Goal: Complete application form

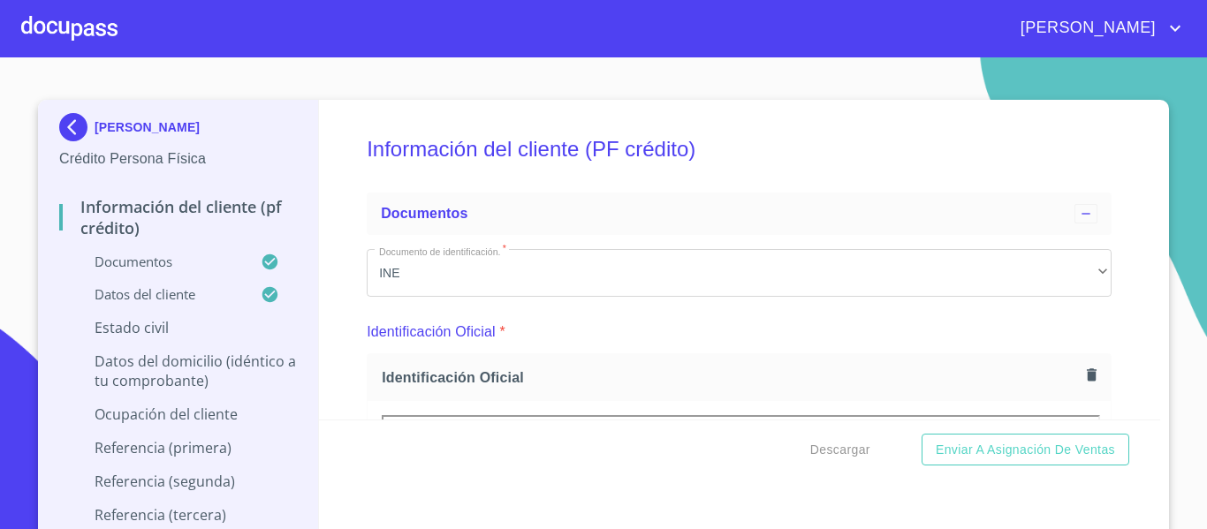
scroll to position [5323, 0]
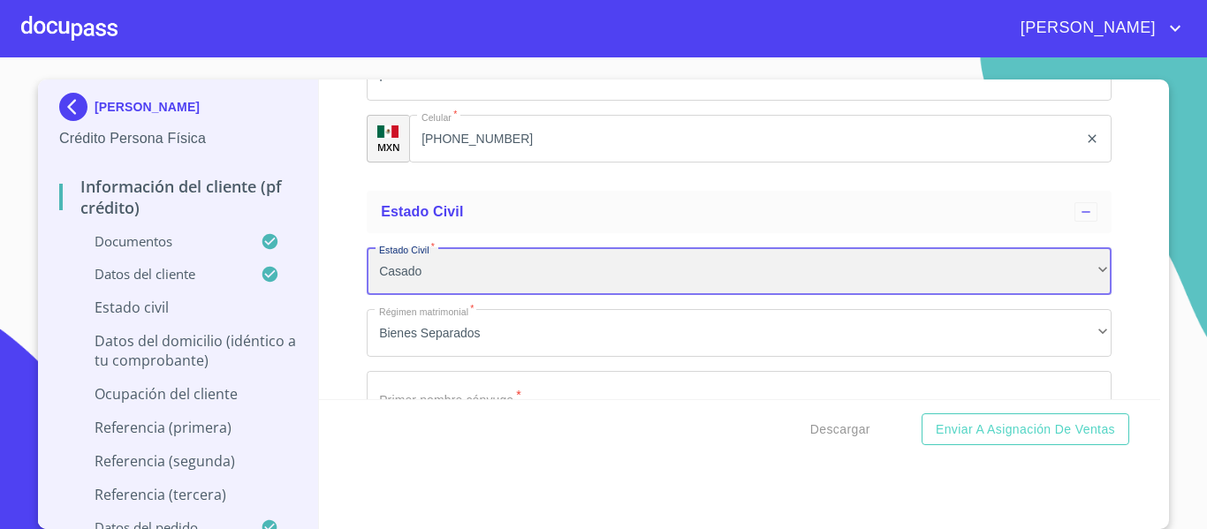
click at [490, 293] on div "Casado" at bounding box center [739, 271] width 745 height 48
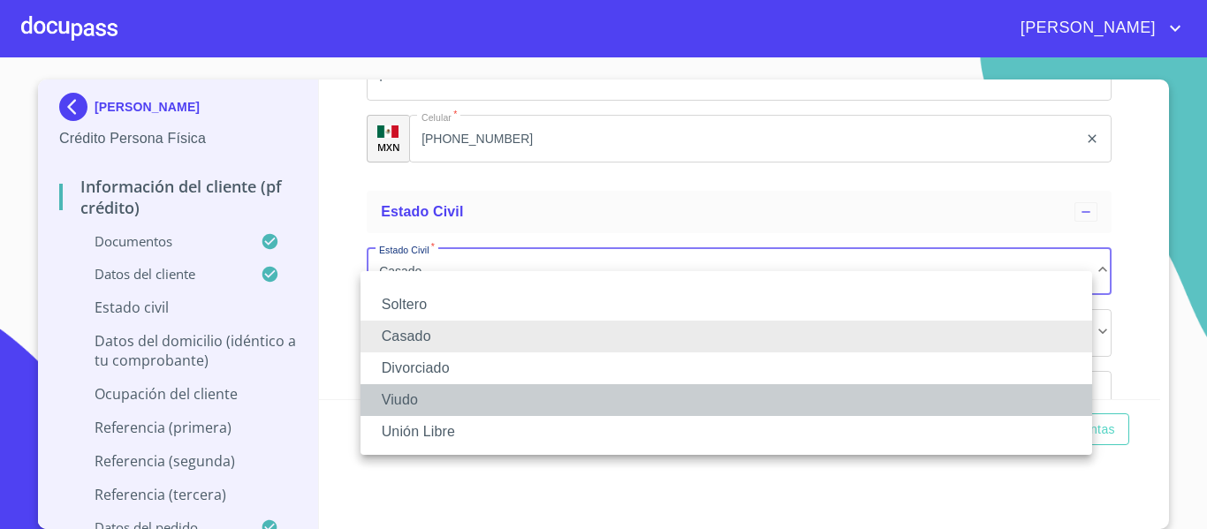
click at [437, 387] on li "Viudo" at bounding box center [726, 400] width 732 height 32
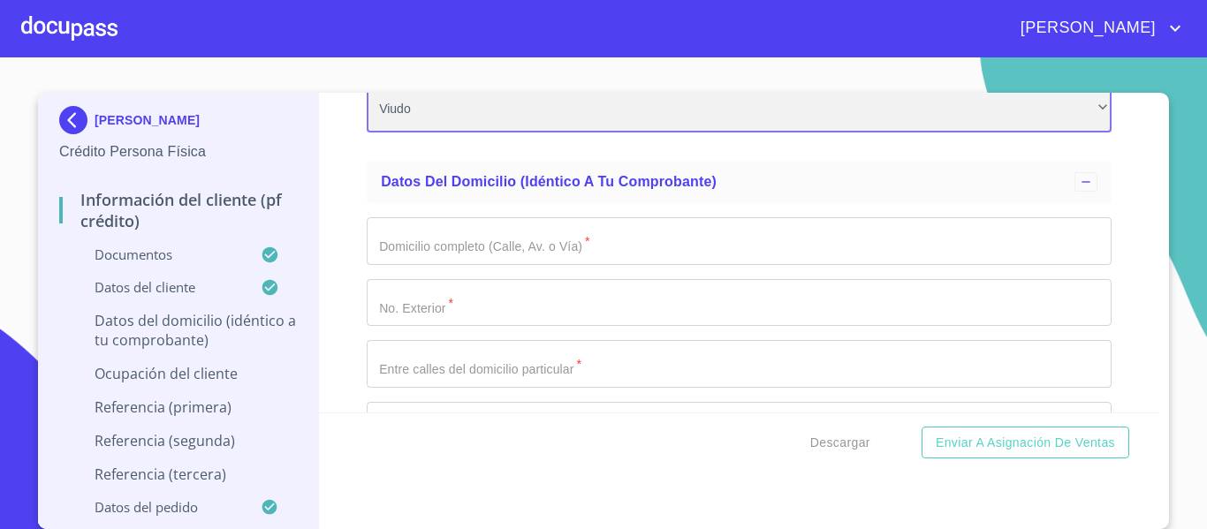
scroll to position [5499, 0]
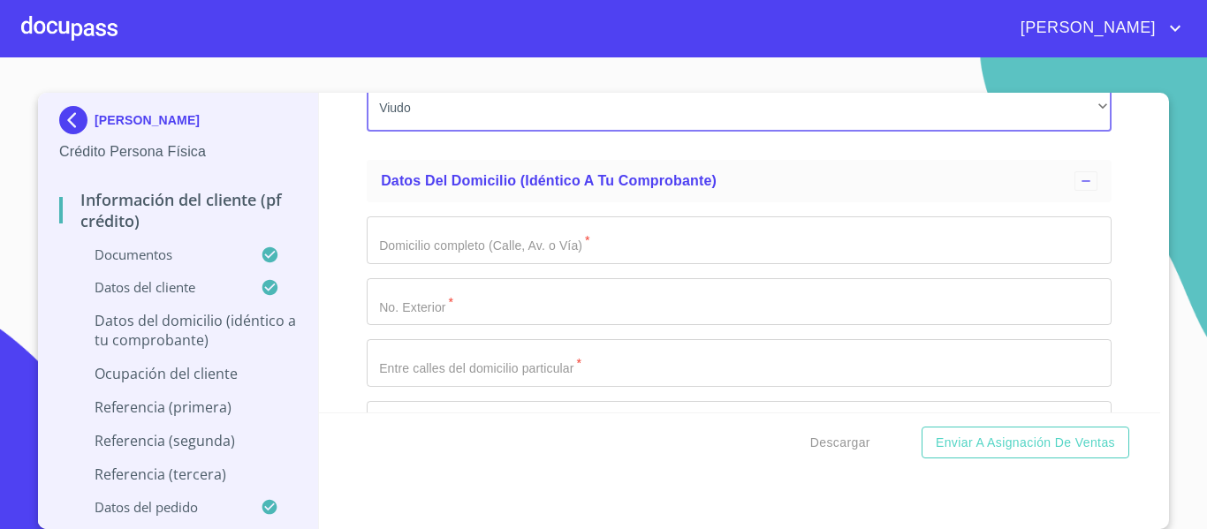
click at [409, 258] on input "Documento de identificación.   *" at bounding box center [739, 240] width 745 height 48
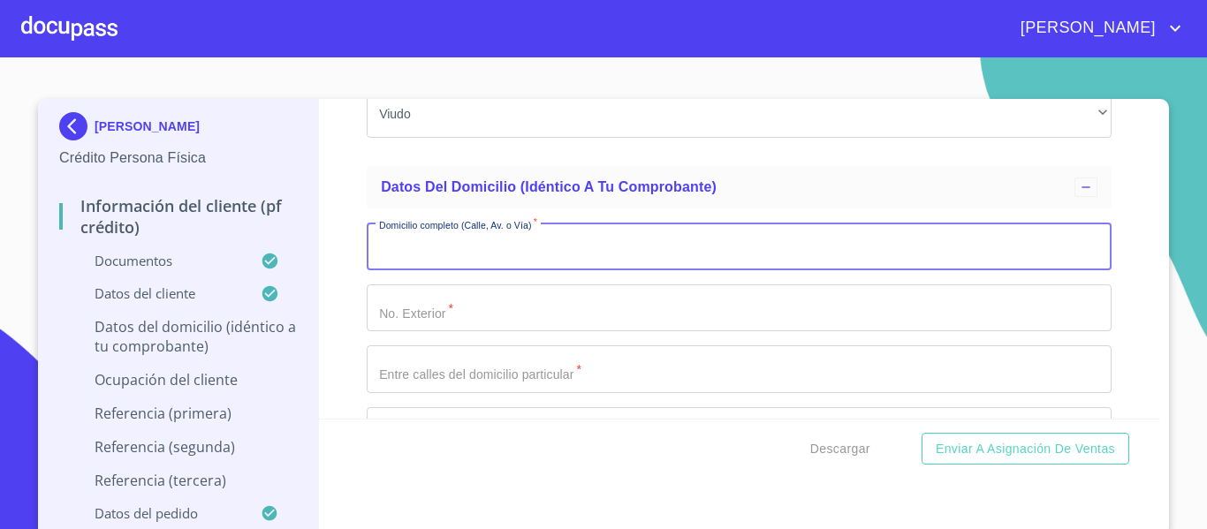
scroll to position [0, 0]
